Goal: Task Accomplishment & Management: Complete application form

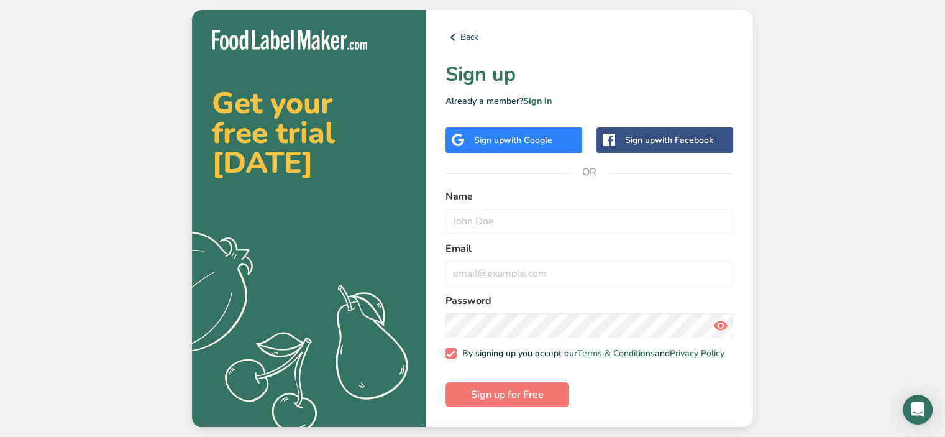
click at [538, 142] on span "with Google" at bounding box center [528, 140] width 48 height 12
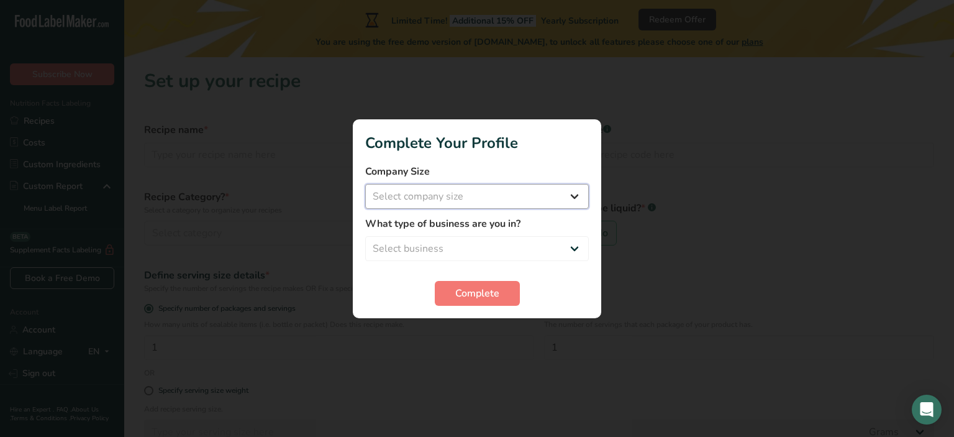
click at [388, 199] on select "Select company size Fewer than 10 Employees 10 to 50 Employees 51 to 500 Employ…" at bounding box center [477, 196] width 224 height 25
select select "1"
click at [365, 184] on select "Select company size Fewer than 10 Employees 10 to 50 Employees 51 to 500 Employ…" at bounding box center [477, 196] width 224 height 25
click at [396, 246] on select "Select business Packaged Food Manufacturer Restaurant & Cafe Bakery Meal Plans …" at bounding box center [477, 248] width 224 height 25
select select "1"
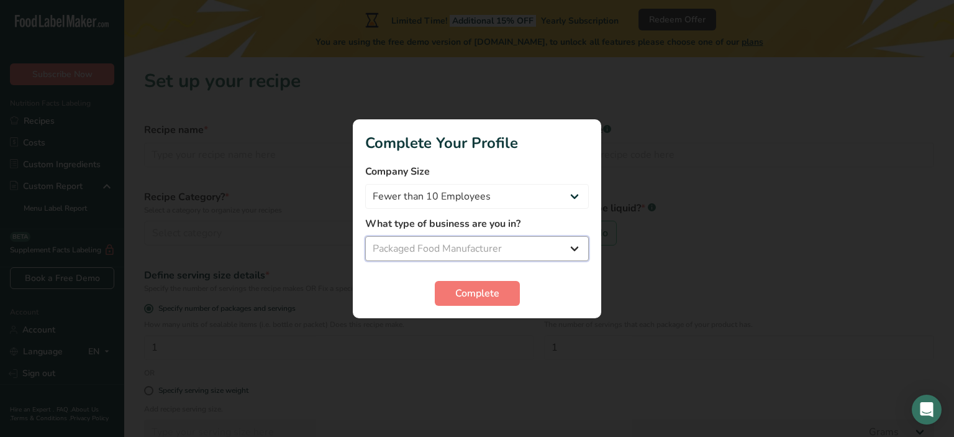
click at [365, 236] on select "Select business Packaged Food Manufacturer Restaurant & Cafe Bakery Meal Plans …" at bounding box center [477, 248] width 224 height 25
click at [467, 299] on span "Complete" at bounding box center [477, 293] width 44 height 15
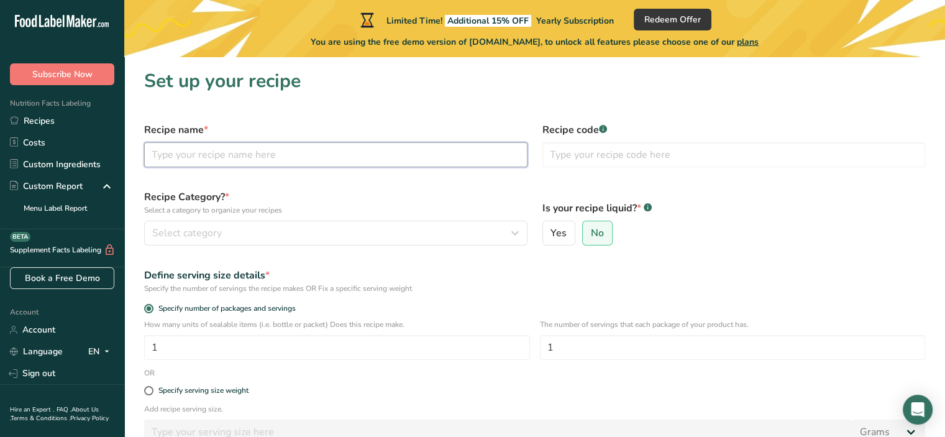
click at [279, 162] on input "text" at bounding box center [335, 154] width 383 height 25
type input "Two-Row Strawberry Ketchup"
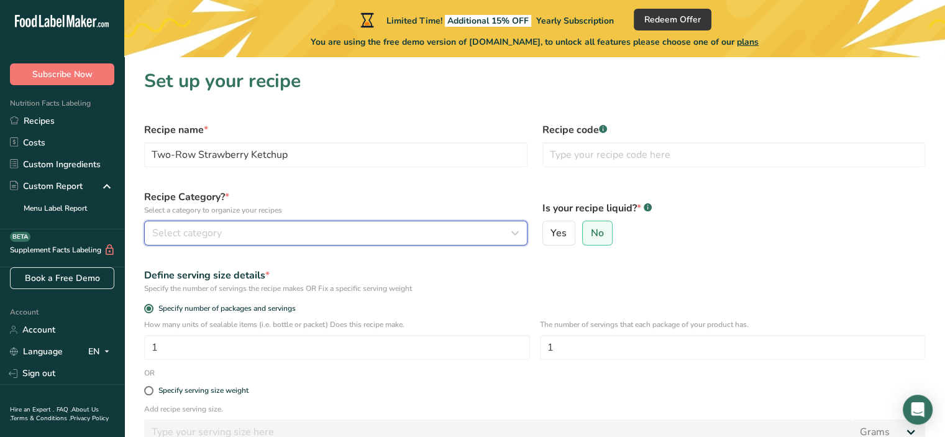
click at [209, 231] on span "Select category" at bounding box center [187, 233] width 70 height 15
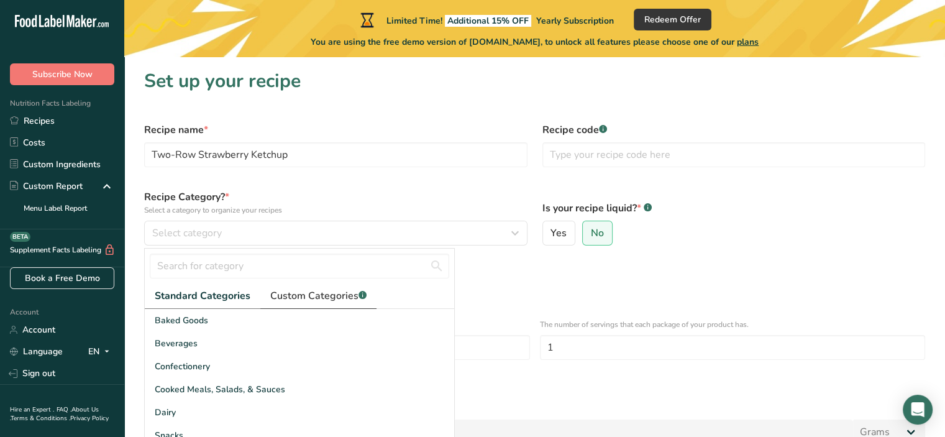
click at [300, 296] on span "Custom Categories .a-a{fill:#347362;}.b-a{fill:#fff;}" at bounding box center [318, 295] width 96 height 15
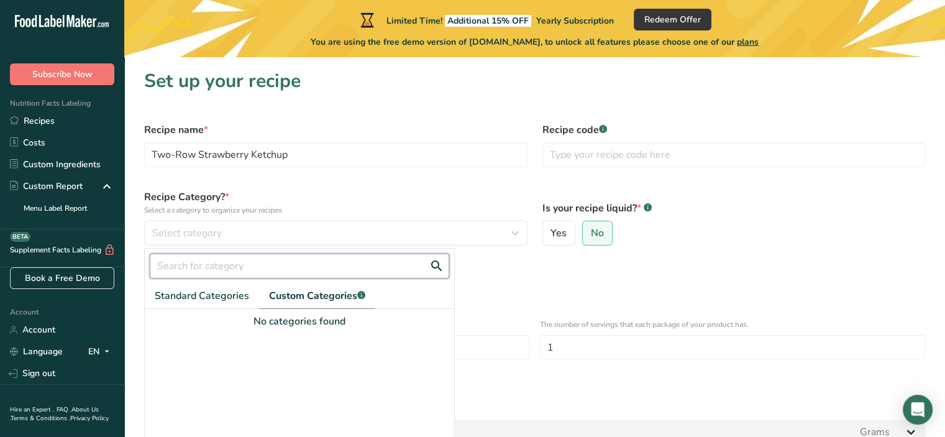
click at [180, 265] on input "text" at bounding box center [299, 266] width 299 height 25
click at [179, 291] on span "Standard Categories" at bounding box center [202, 295] width 94 height 15
click at [180, 298] on span "Standard Categories" at bounding box center [203, 295] width 96 height 15
drag, startPoint x: 211, startPoint y: 266, endPoint x: 140, endPoint y: 262, distance: 71.0
click at [145, 262] on div "hot sauce" at bounding box center [299, 266] width 309 height 35
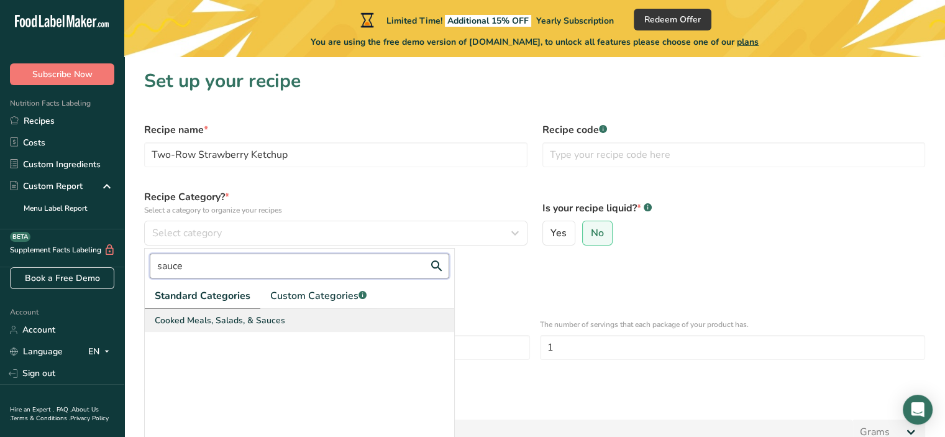
type input "sauce"
click at [219, 320] on span "Cooked Meals, Salads, & Sauces" at bounding box center [220, 320] width 130 height 13
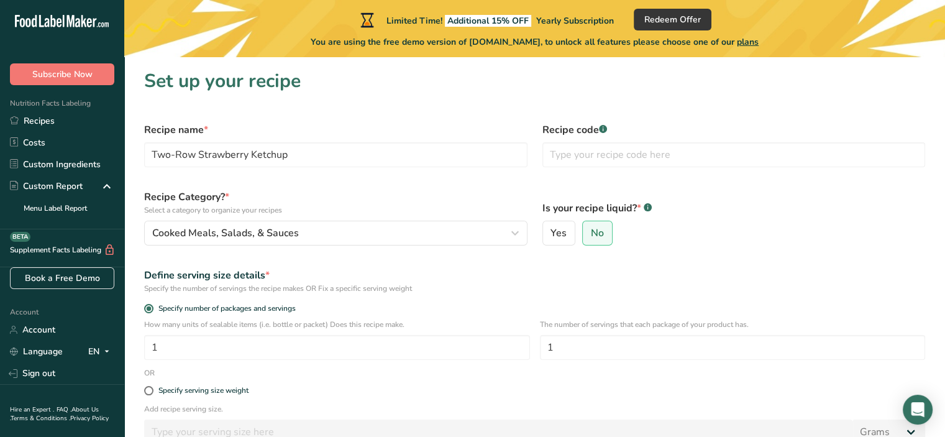
scroll to position [62, 0]
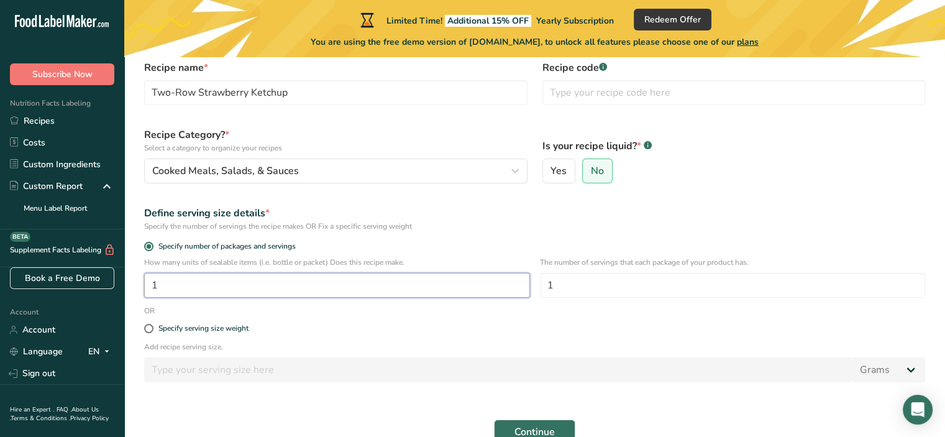
drag, startPoint x: 167, startPoint y: 281, endPoint x: 149, endPoint y: 284, distance: 18.2
click at [149, 284] on input "1" at bounding box center [337, 285] width 386 height 25
type input "77"
drag, startPoint x: 606, startPoint y: 280, endPoint x: 524, endPoint y: 279, distance: 82.7
click at [524, 279] on div "How many units of sealable items (i.e. bottle or packet) Does this recipe make.…" at bounding box center [535, 281] width 796 height 48
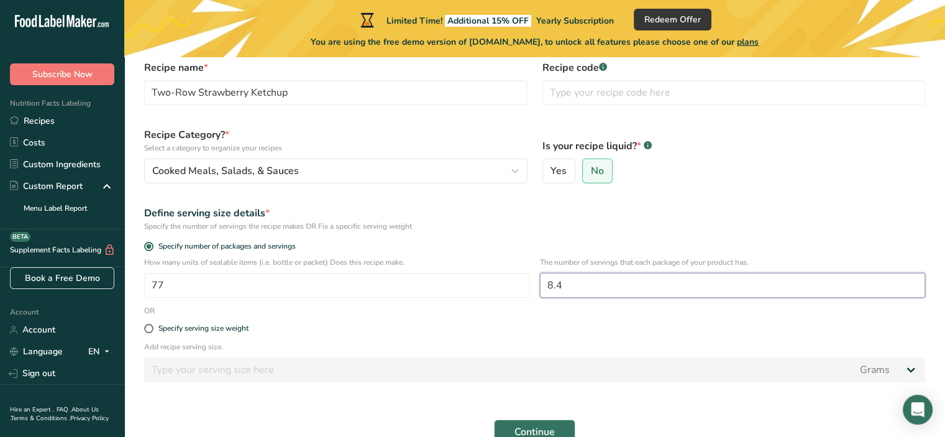
type input "8.4"
click at [576, 342] on p "Add recipe serving size." at bounding box center [534, 346] width 781 height 11
click at [150, 328] on span at bounding box center [148, 328] width 9 height 9
click at [150, 328] on input "Specify serving size weight" at bounding box center [148, 328] width 8 height 8
radio input "true"
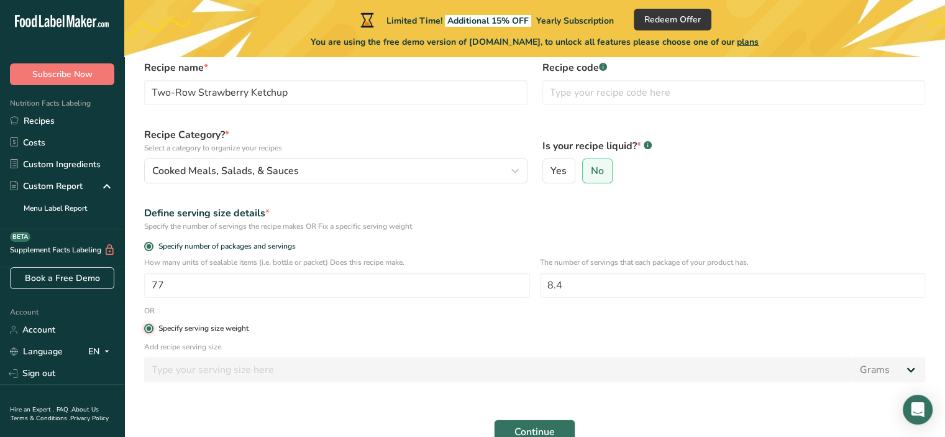
radio input "false"
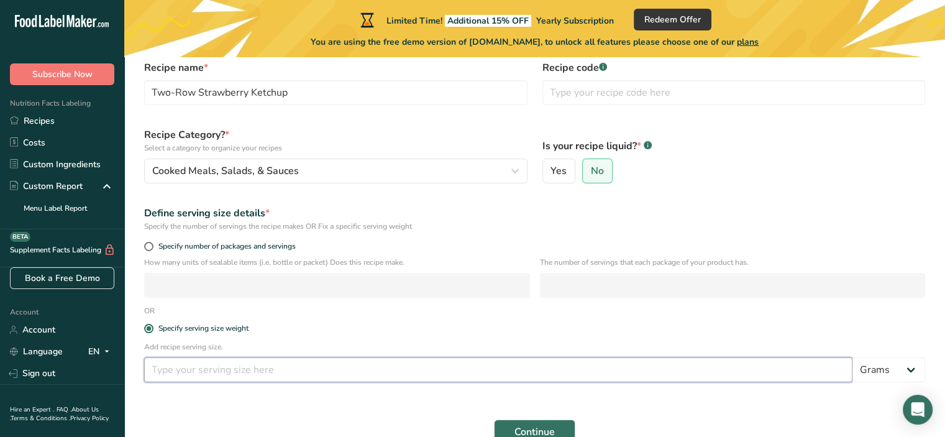
click at [164, 365] on input "number" at bounding box center [498, 369] width 708 height 25
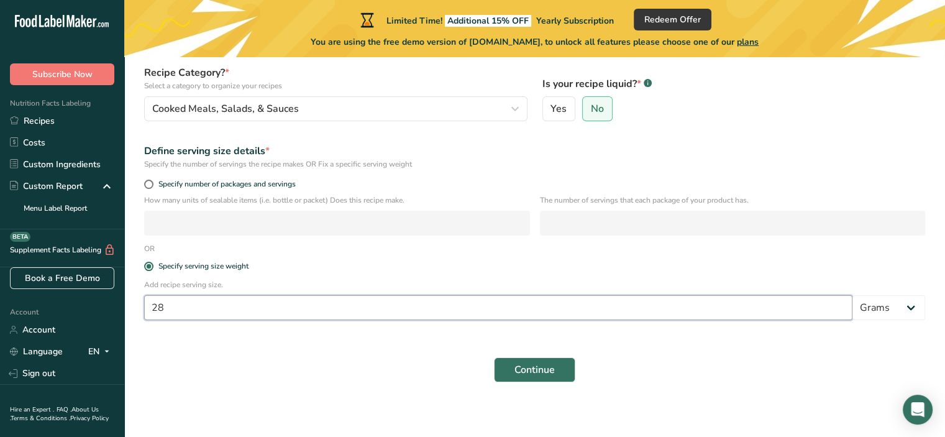
scroll to position [129, 0]
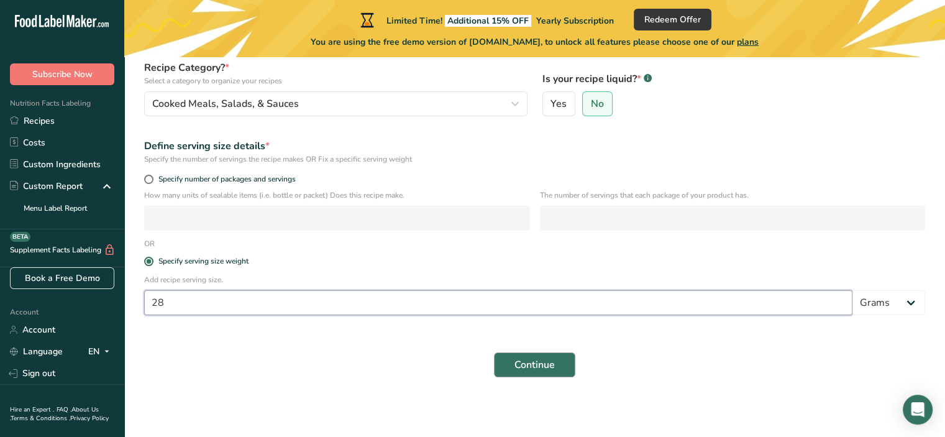
type input "28"
click at [521, 365] on span "Continue" at bounding box center [534, 364] width 40 height 15
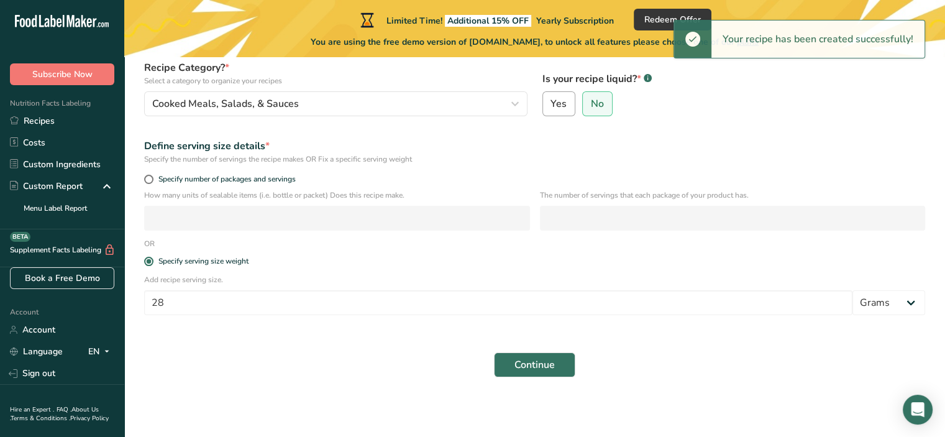
click at [560, 105] on span "Yes" at bounding box center [559, 104] width 16 height 12
click at [551, 105] on input "Yes" at bounding box center [547, 104] width 8 height 8
radio input "true"
radio input "false"
select select "22"
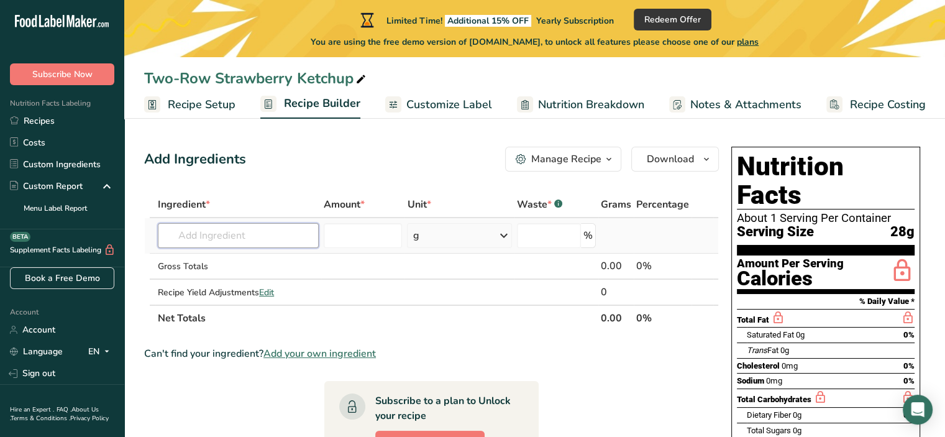
click at [256, 242] on input "text" at bounding box center [238, 235] width 161 height 25
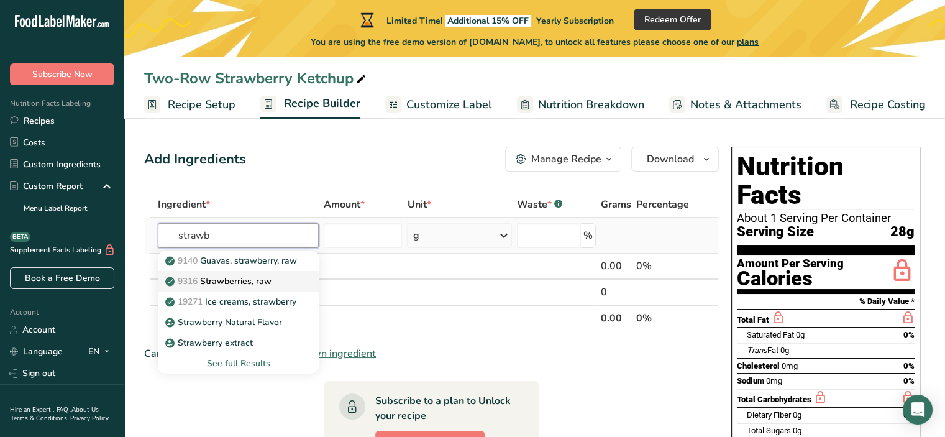
type input "strawb"
click at [229, 280] on p "9316 Strawberries, raw" at bounding box center [220, 281] width 104 height 13
type input "Strawberries, raw"
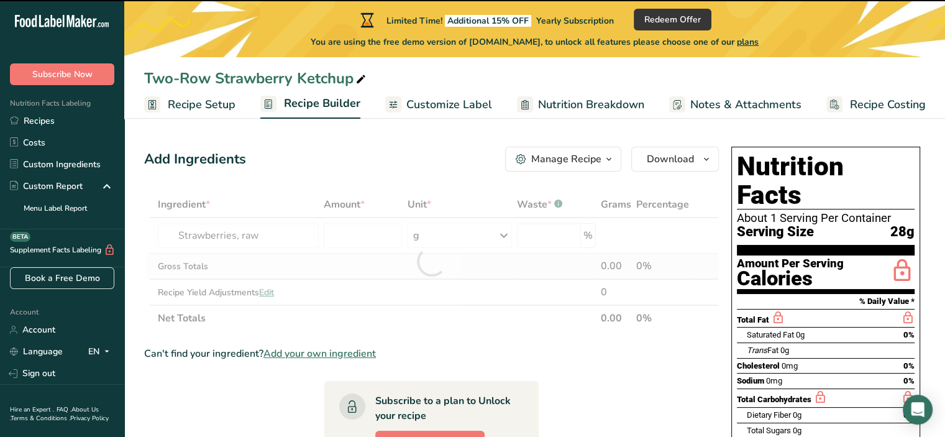
type input "0"
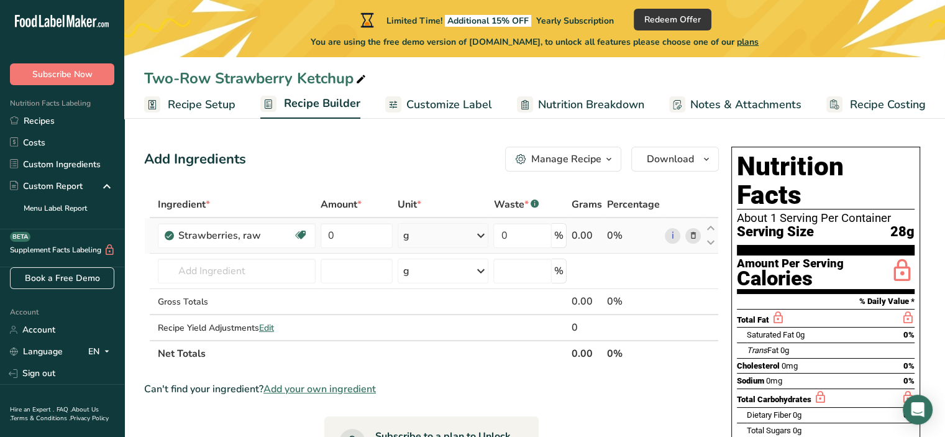
click at [480, 239] on icon at bounding box center [480, 235] width 15 height 22
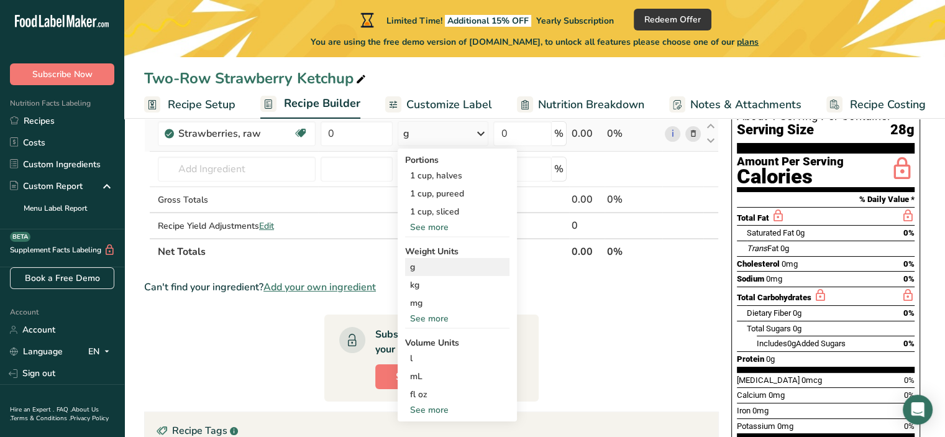
scroll to position [124, 0]
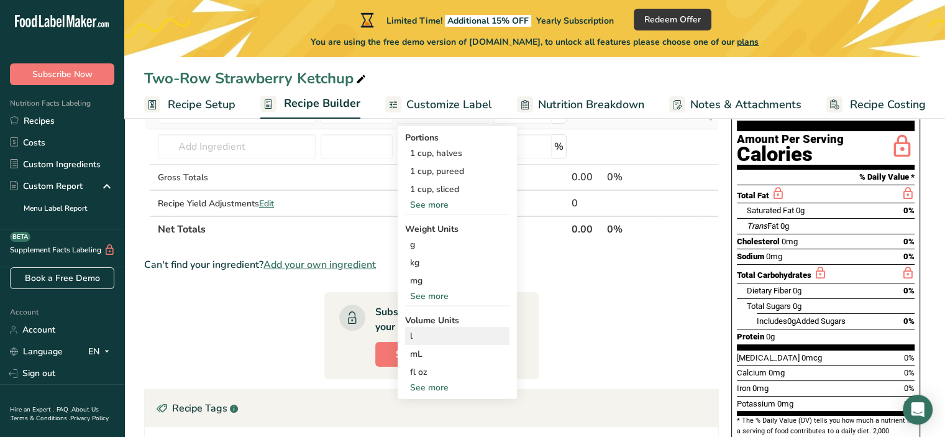
click at [413, 336] on div "l" at bounding box center [457, 335] width 94 height 13
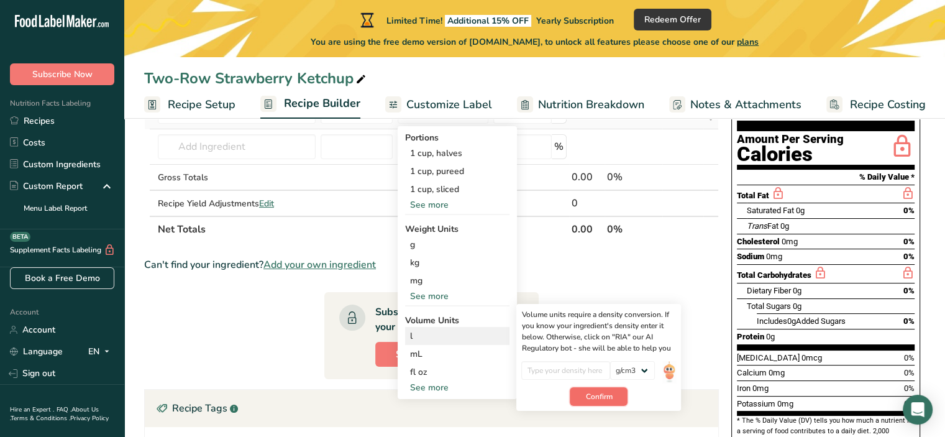
click at [583, 392] on button "Confirm" at bounding box center [599, 396] width 58 height 19
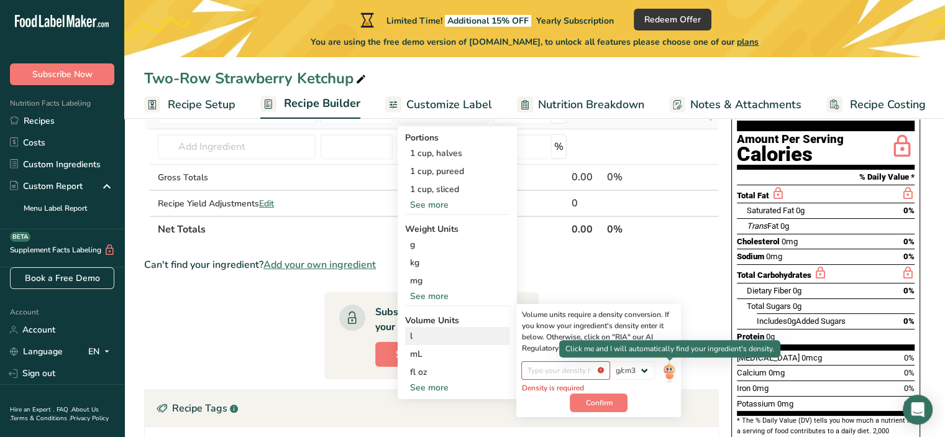
click at [672, 370] on img at bounding box center [669, 372] width 14 height 22
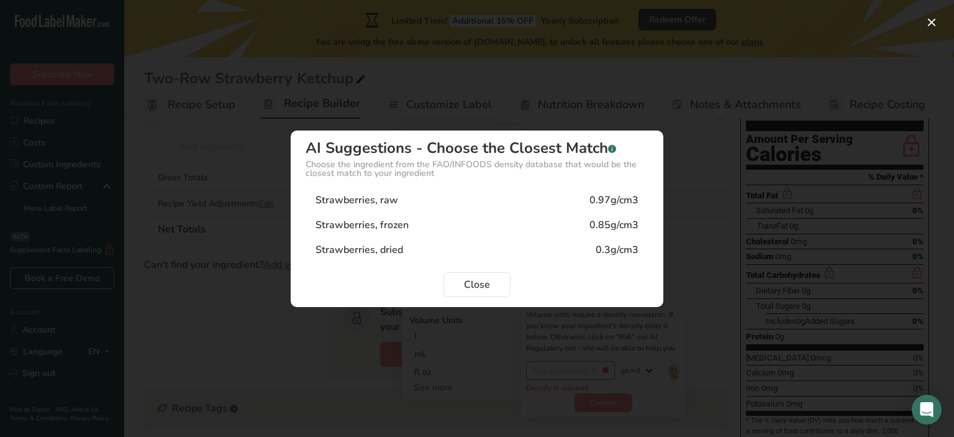
click at [404, 198] on div "Strawberries, raw 0.97g/cm3" at bounding box center [477, 200] width 343 height 25
type input "0.97"
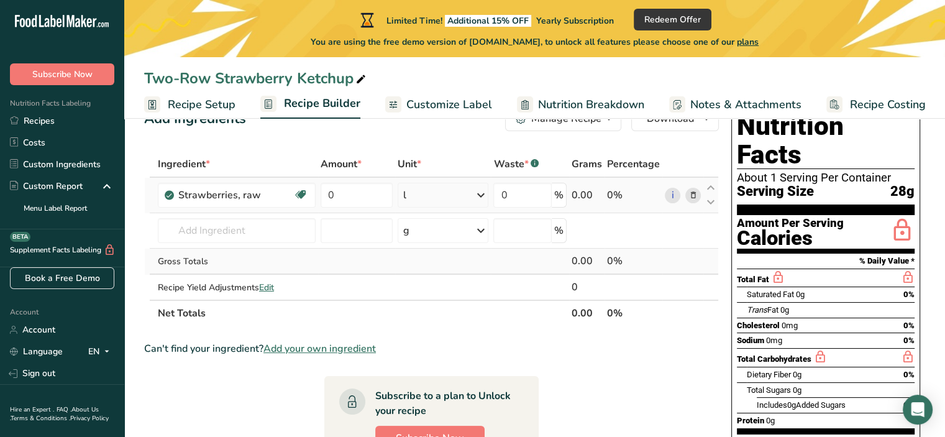
scroll to position [62, 0]
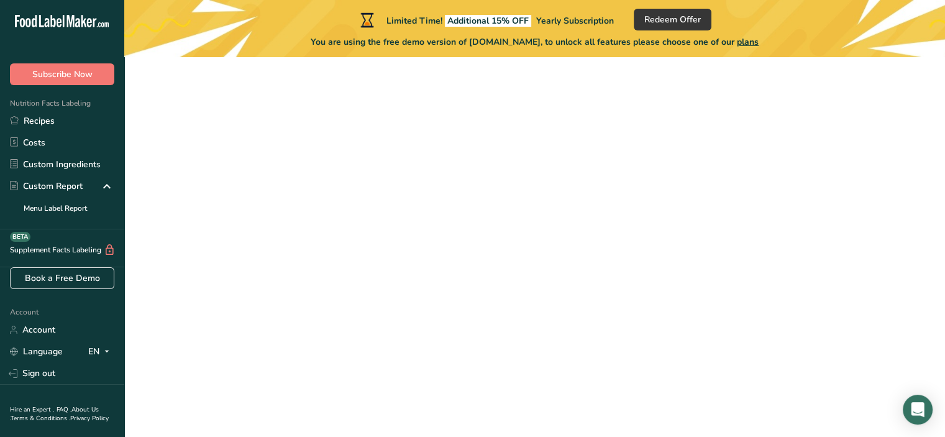
scroll to position [129, 0]
